Goal: Task Accomplishment & Management: Manage account settings

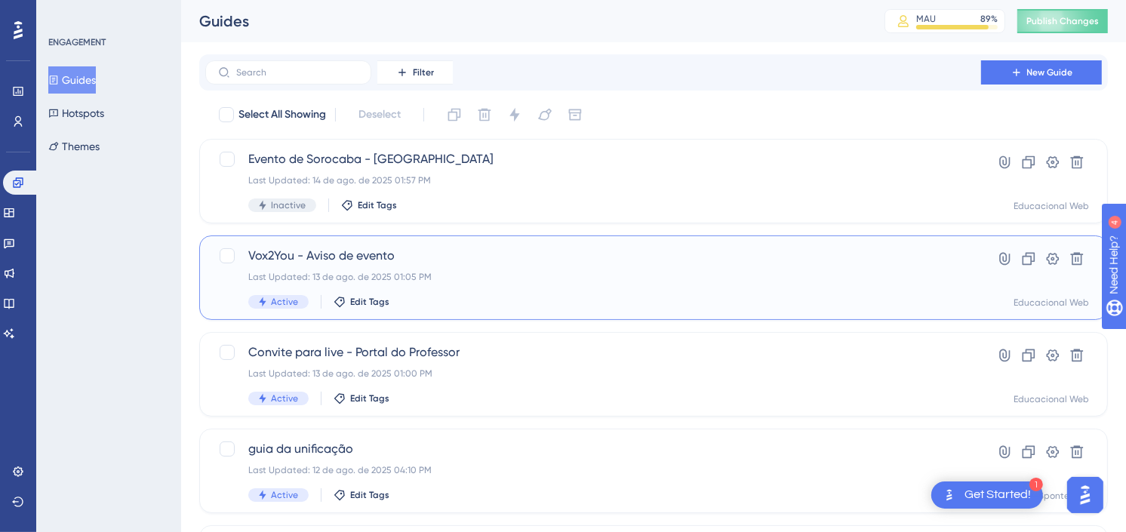
click at [484, 284] on div "Vox2You - Aviso de evento Last Updated: 13 de ago. de 2025 01:05 PM Active Edit…" at bounding box center [593, 278] width 690 height 62
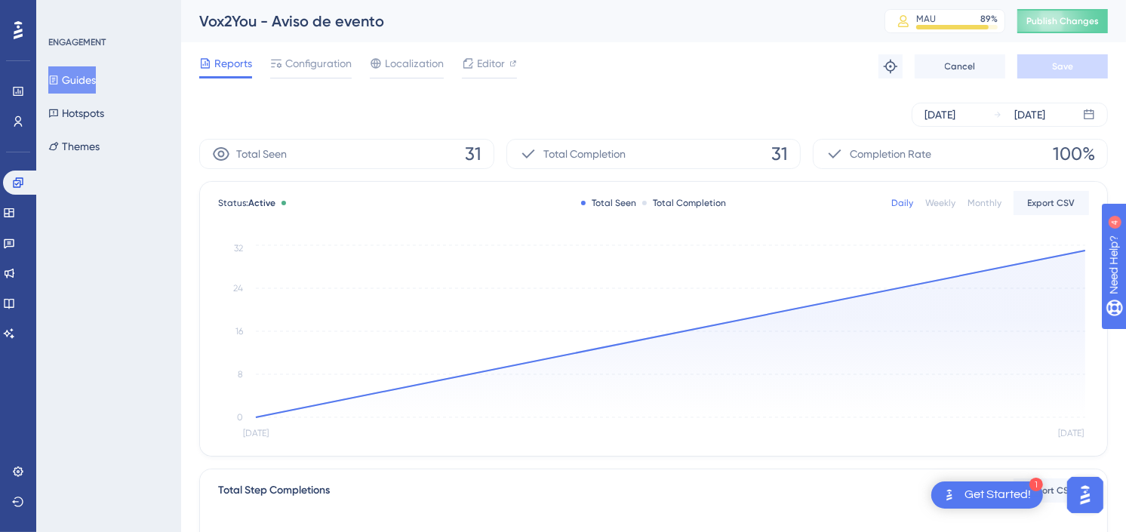
click at [328, 58] on span "Configuration" at bounding box center [318, 63] width 66 height 18
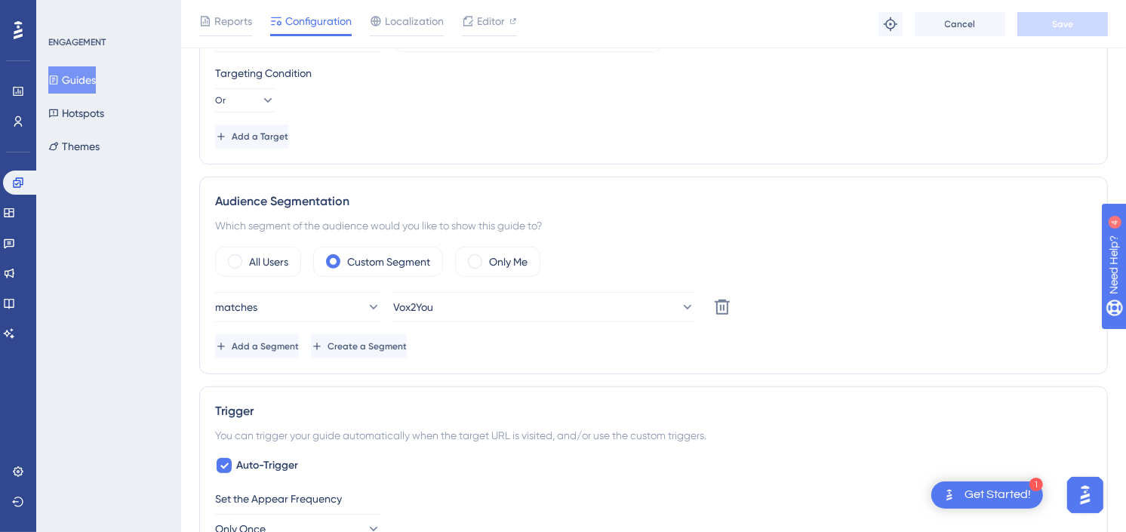
scroll to position [421, 0]
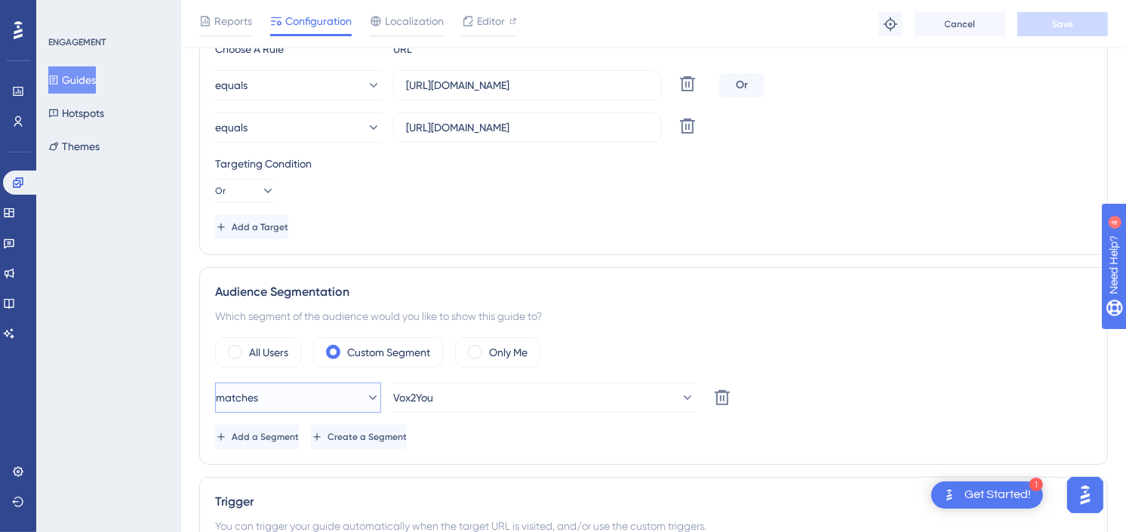
click at [347, 400] on button "matches" at bounding box center [298, 398] width 166 height 30
click at [923, 386] on div "matches matches matches doesn't match doesn't match Vox2You Delete" at bounding box center [653, 398] width 877 height 30
click at [679, 401] on icon at bounding box center [686, 397] width 15 height 15
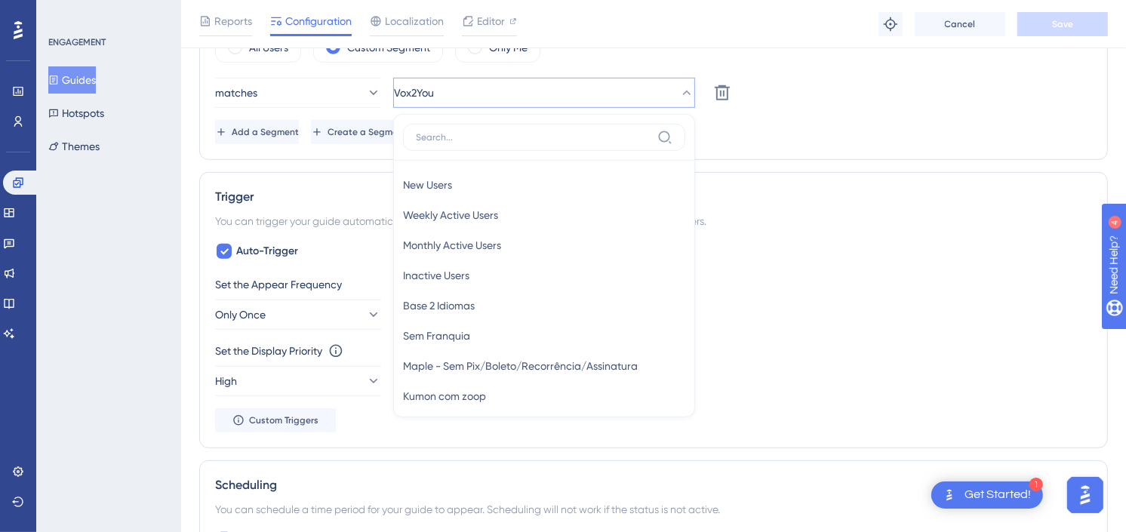
click at [892, 342] on div "Set the Display Priority This option will set the display priority between auto…" at bounding box center [653, 351] width 877 height 18
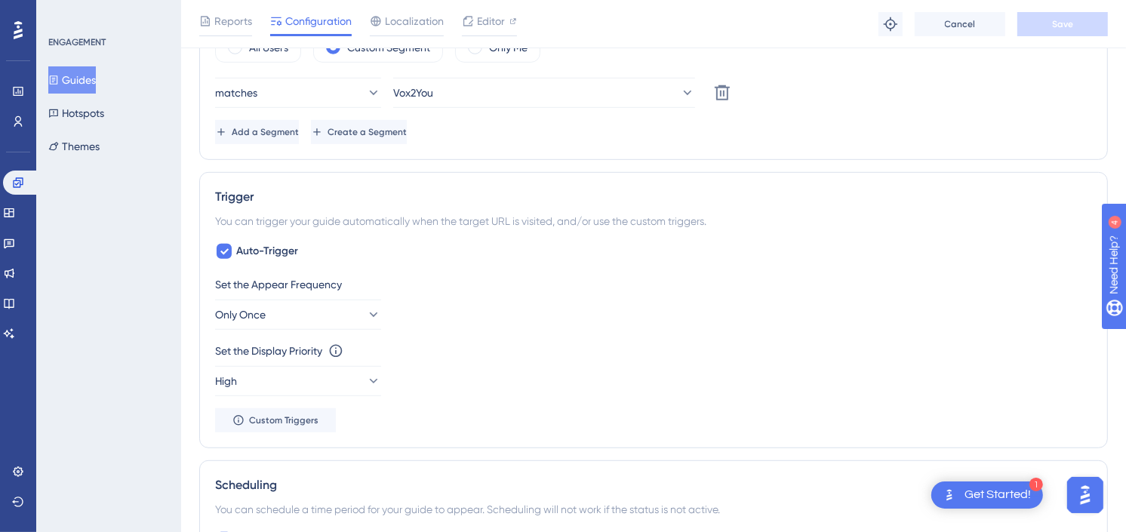
click at [2, 85] on div "Performance Users Engagement Widgets Feedback Product Updates Knowledge Base AI…" at bounding box center [18, 266] width 36 height 532
click at [17, 87] on icon at bounding box center [18, 91] width 10 height 9
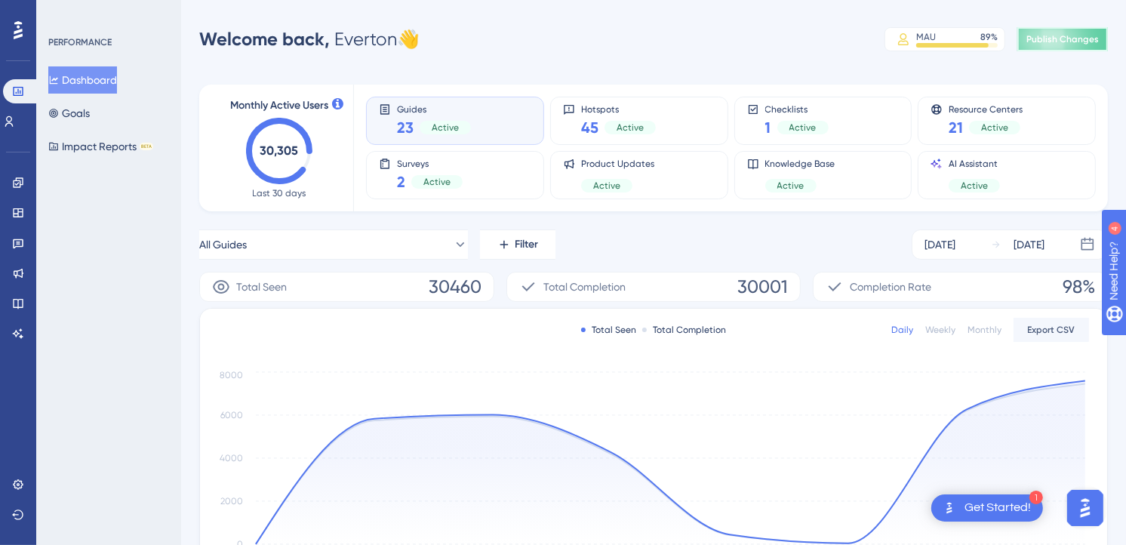
drag, startPoint x: 1068, startPoint y: 41, endPoint x: 258, endPoint y: 502, distance: 931.9
click at [1068, 41] on span "Publish Changes" at bounding box center [1062, 39] width 72 height 12
